Goal: Information Seeking & Learning: Find contact information

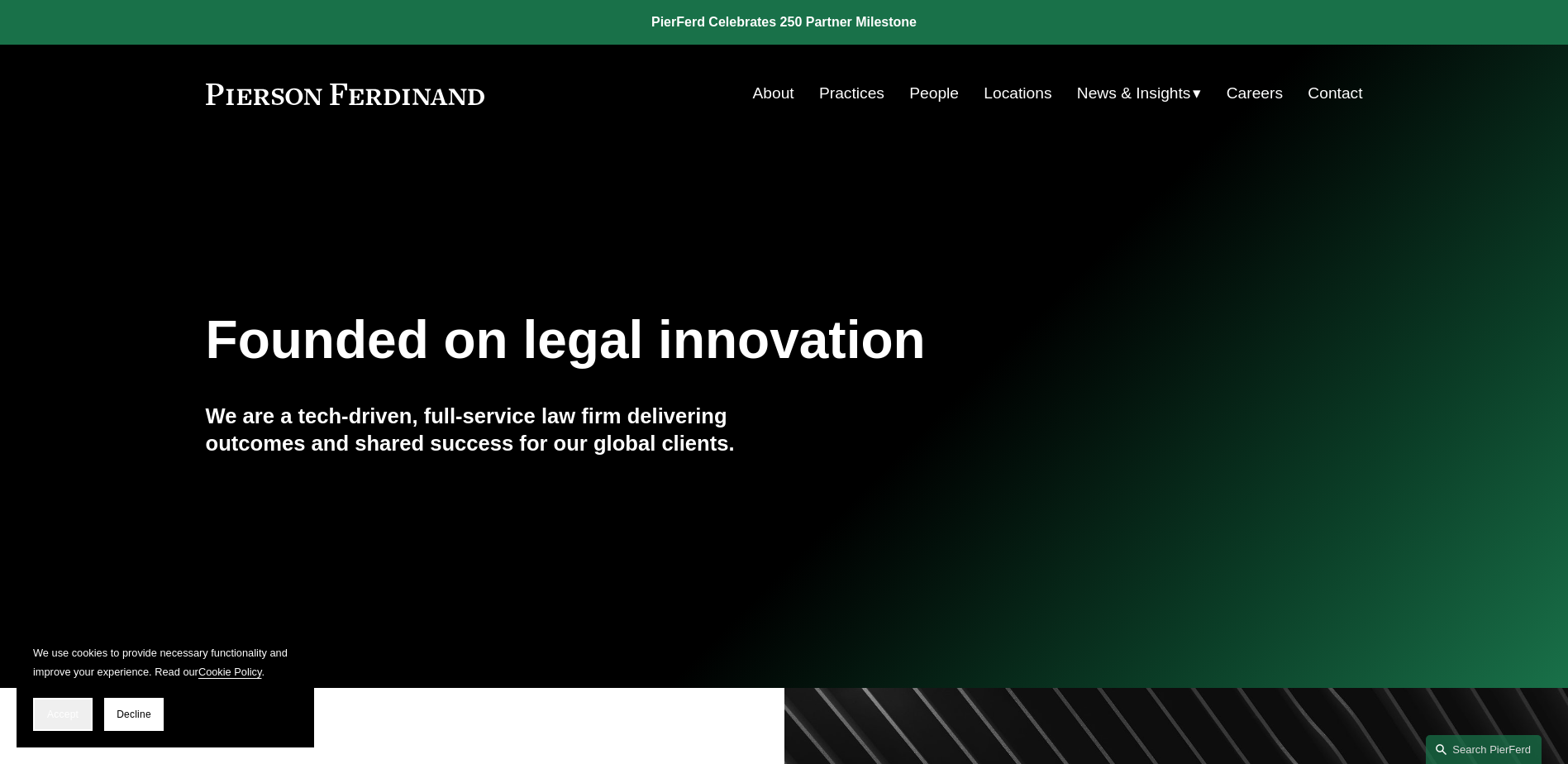
click at [62, 706] on button "Accept" at bounding box center [63, 714] width 60 height 33
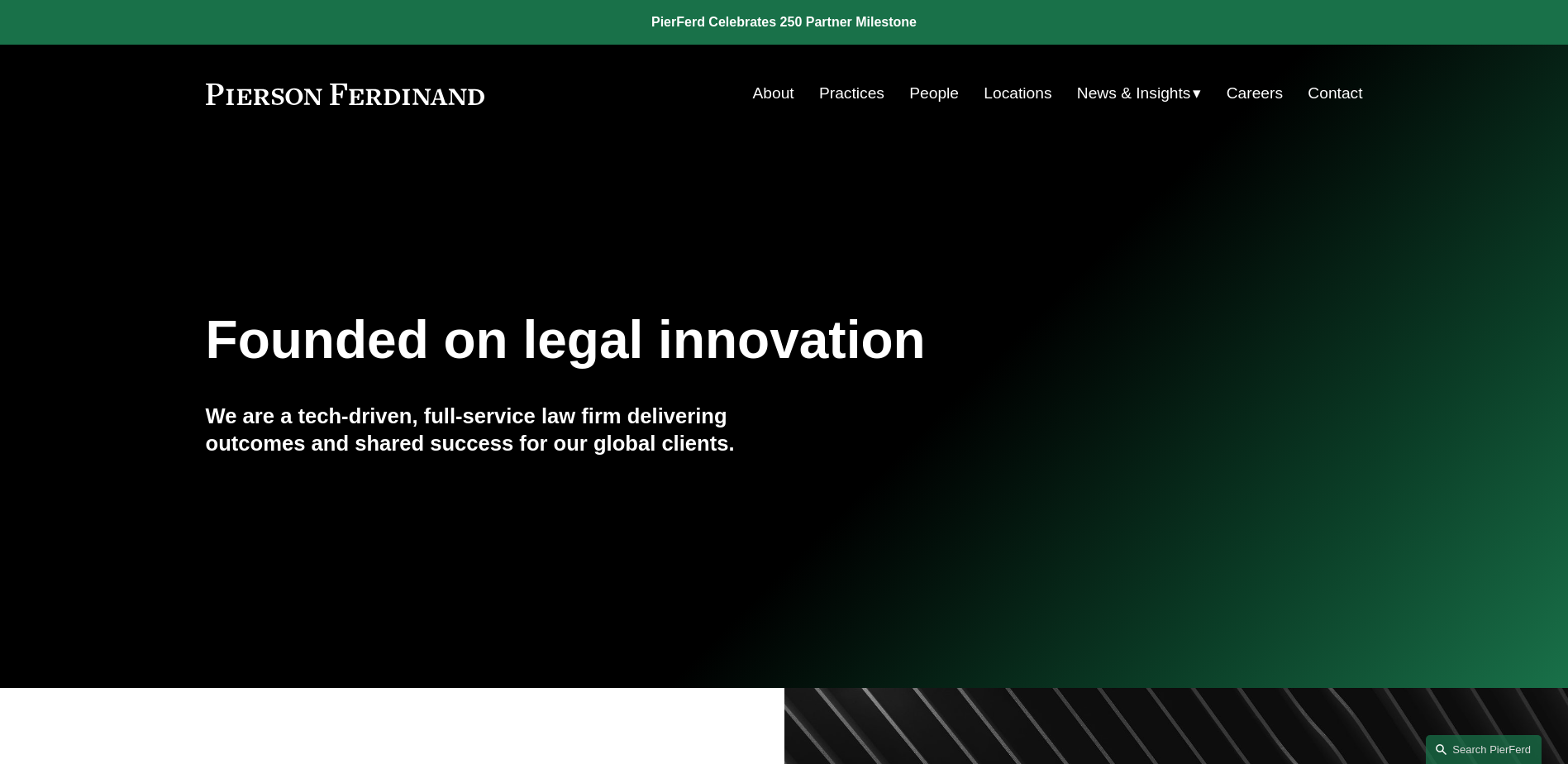
click at [928, 95] on link "People" at bounding box center [935, 93] width 50 height 31
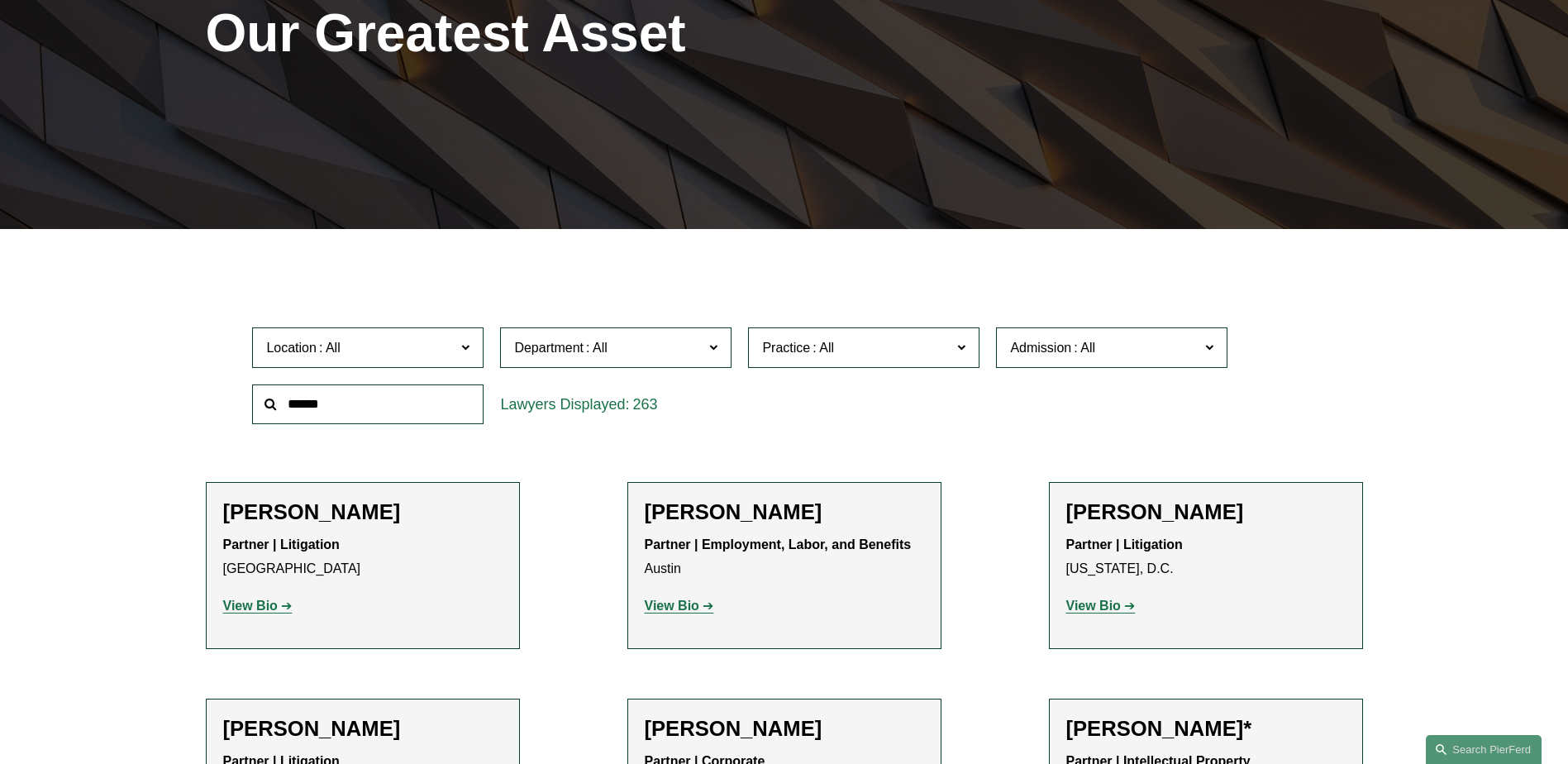
scroll to position [166, 0]
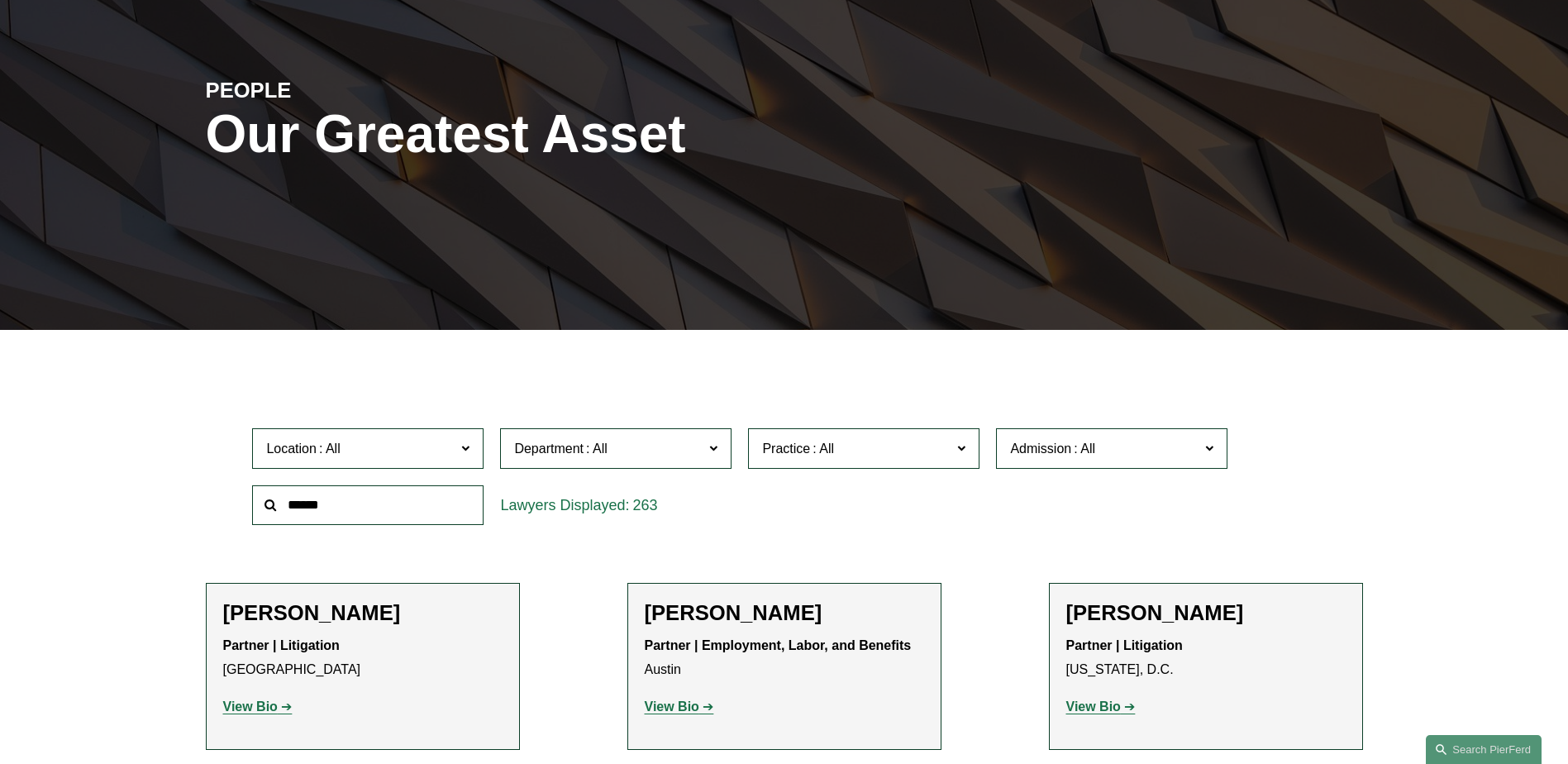
click at [366, 515] on input "text" at bounding box center [367, 505] width 231 height 41
type input "******"
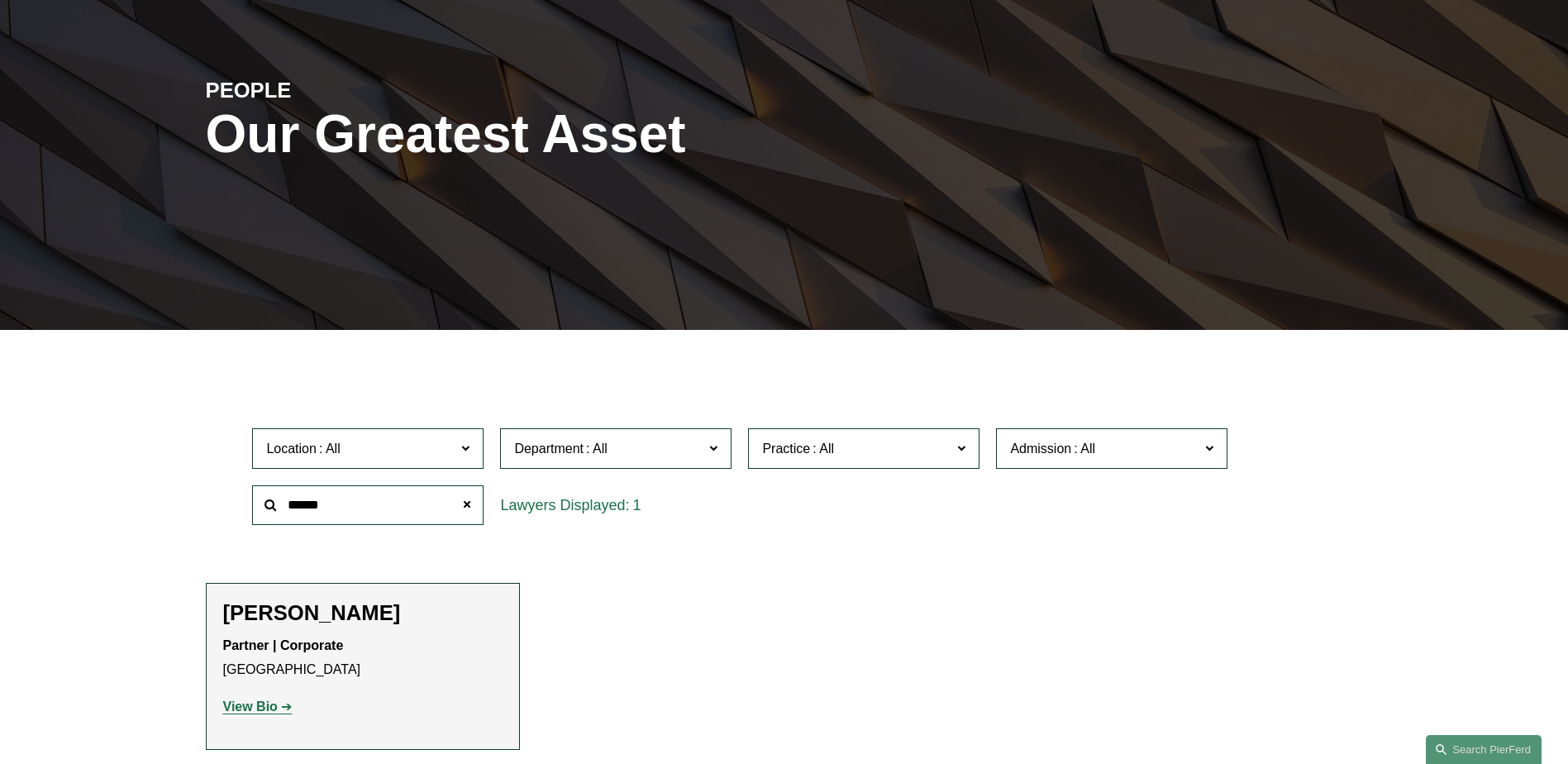
click at [259, 704] on strong "View Bio" at bounding box center [250, 705] width 54 height 14
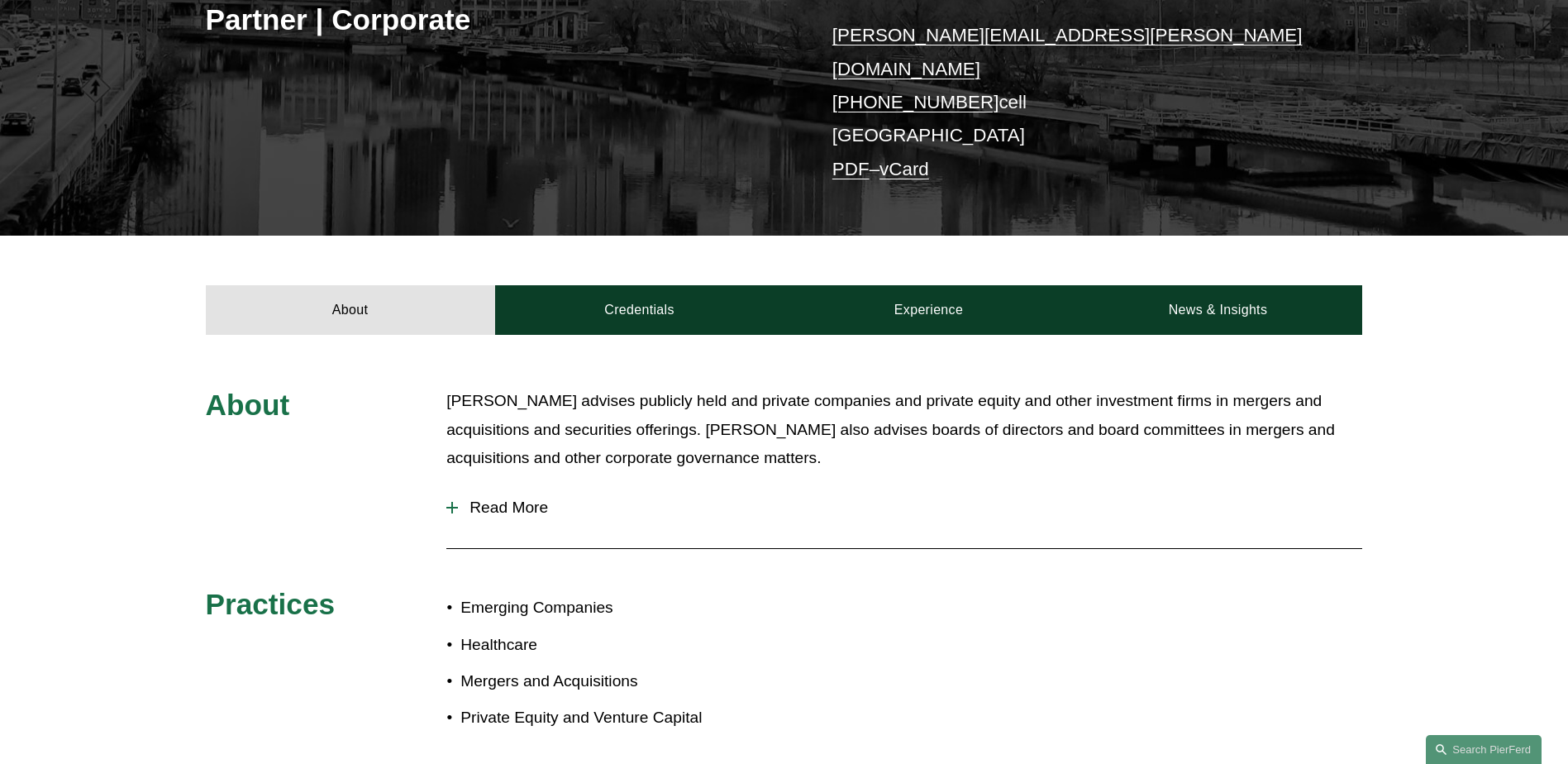
scroll to position [413, 0]
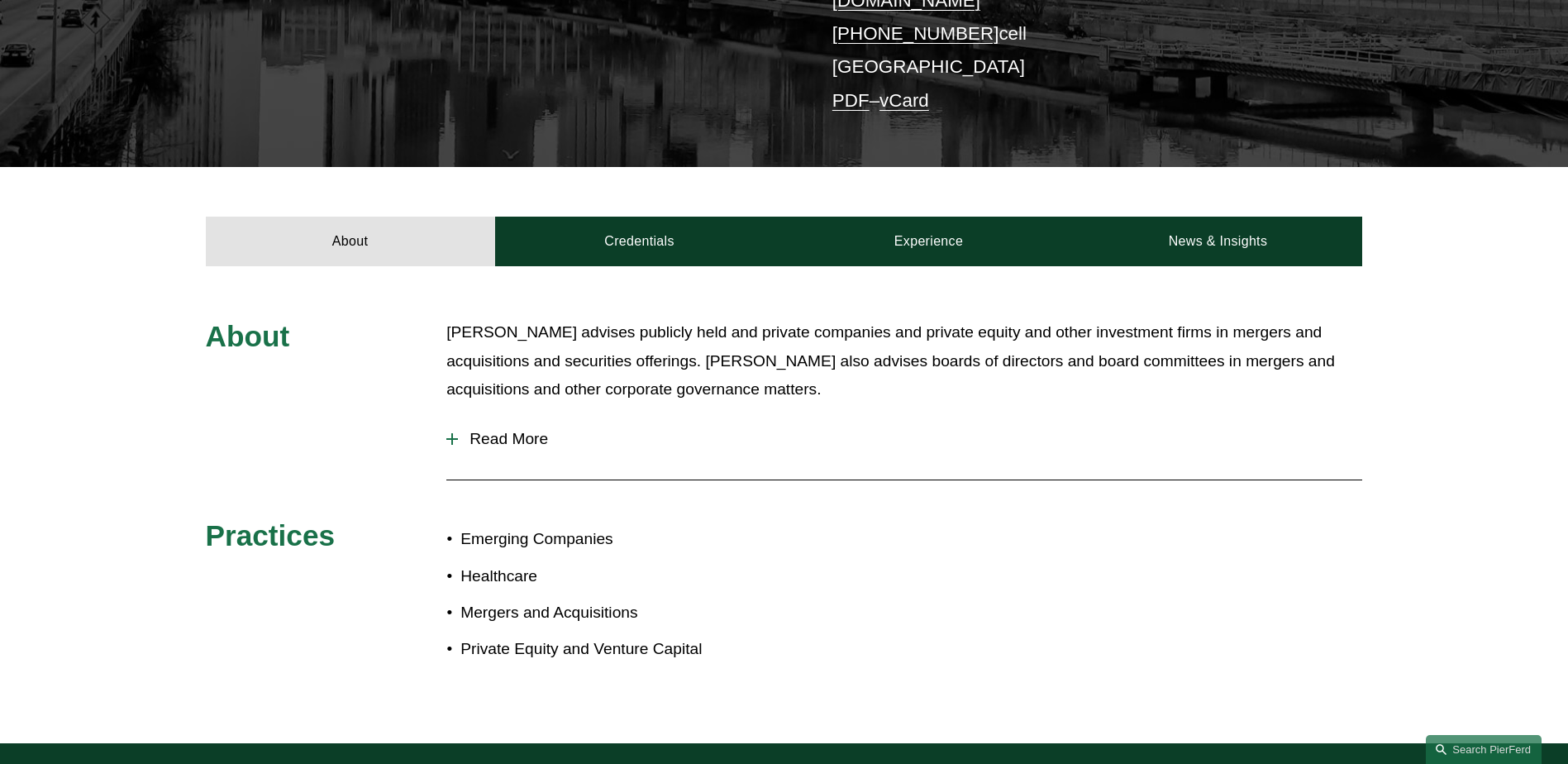
click at [455, 433] on div at bounding box center [452, 438] width 12 height 12
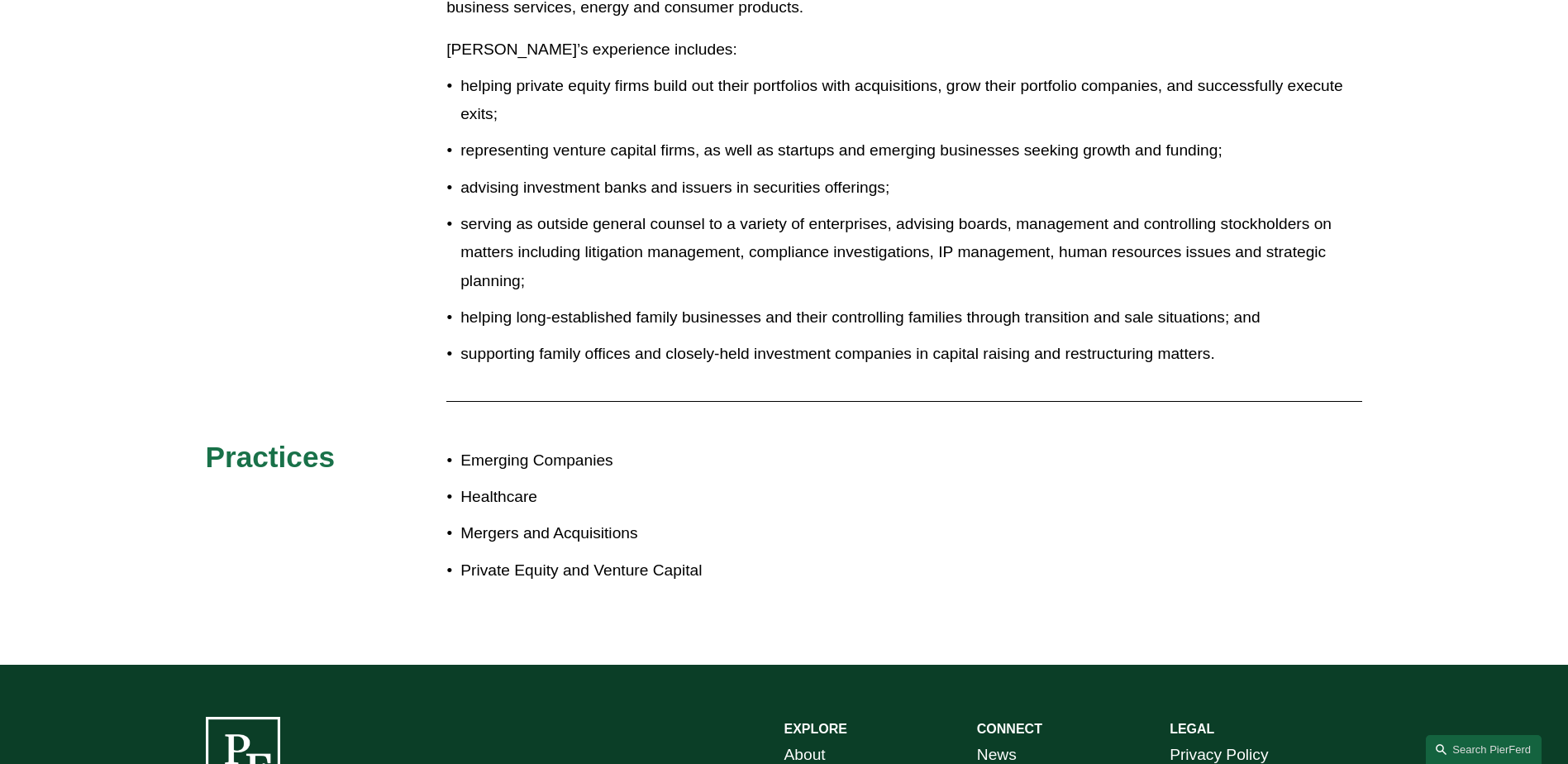
scroll to position [991, 0]
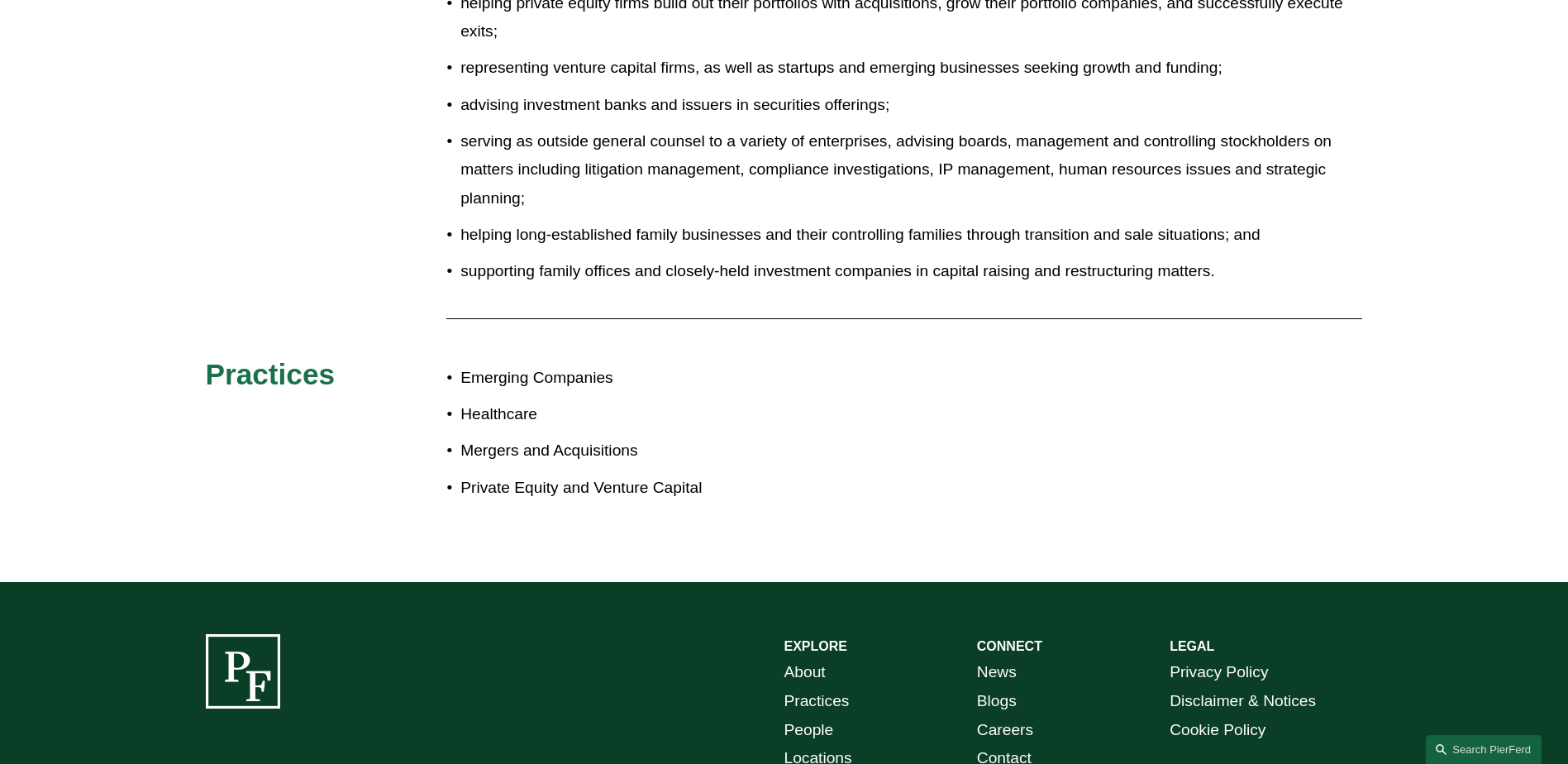
click at [797, 658] on link "About" at bounding box center [805, 672] width 41 height 29
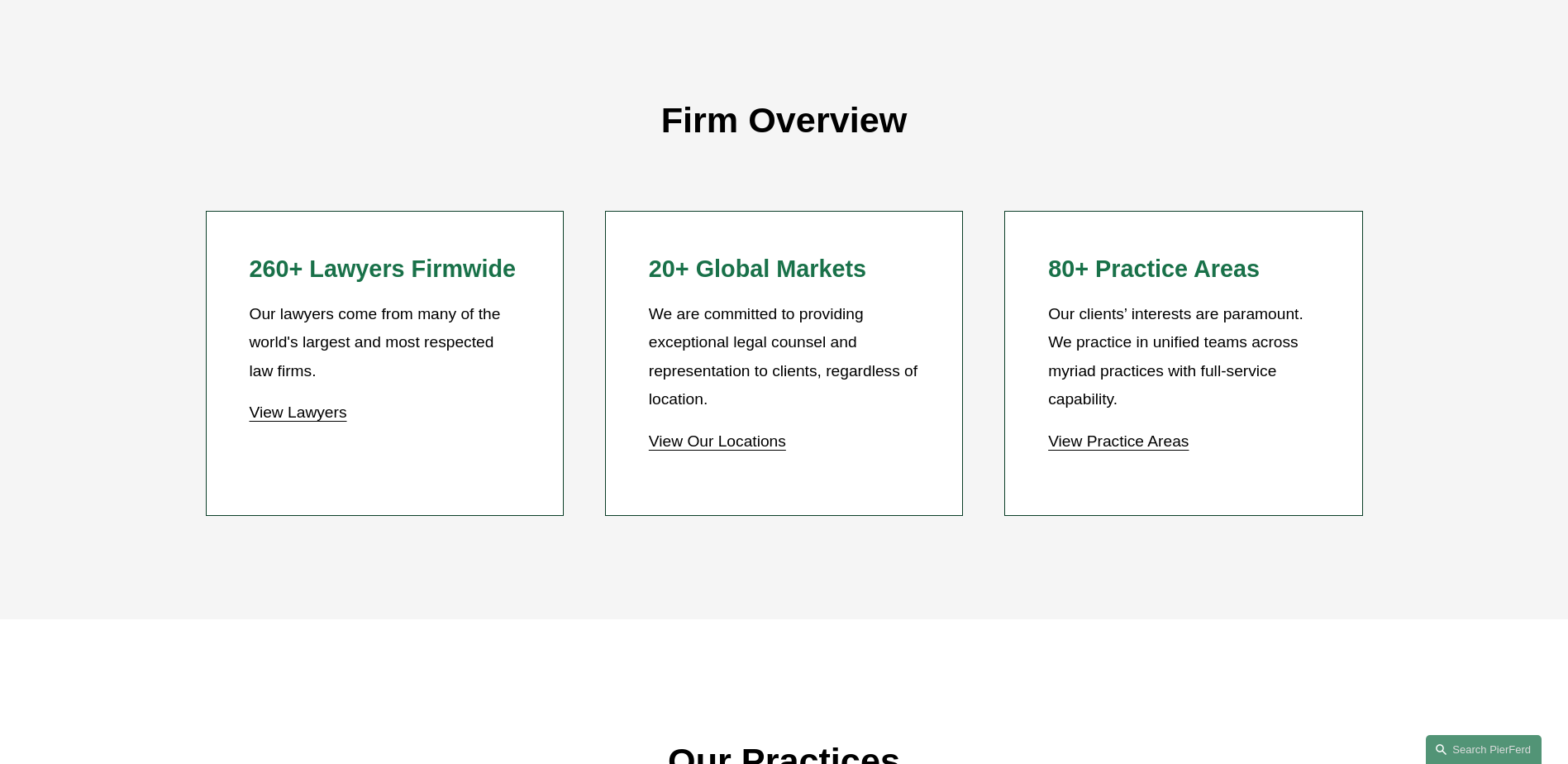
scroll to position [1984, 0]
